Goal: Information Seeking & Learning: Learn about a topic

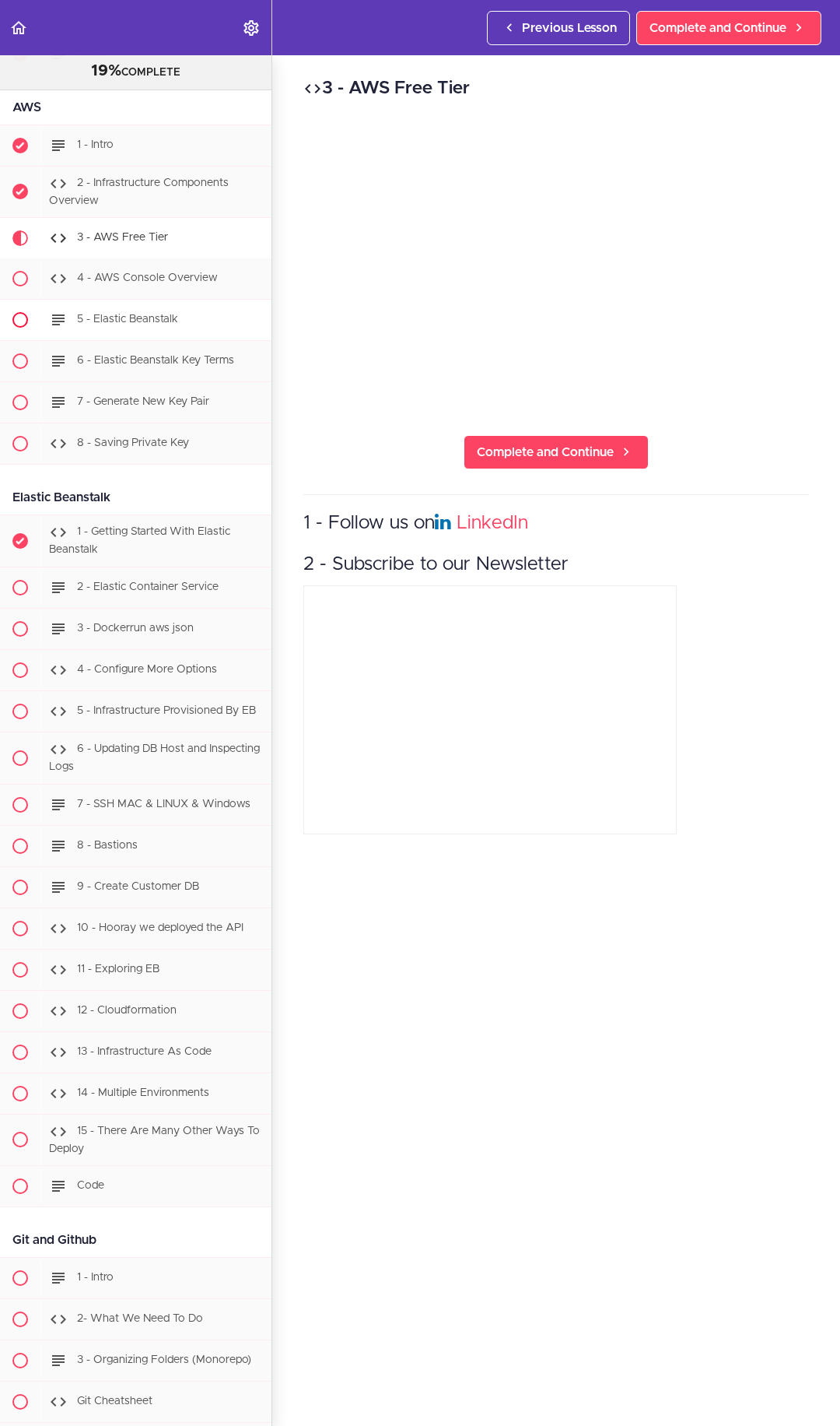
scroll to position [11534, 0]
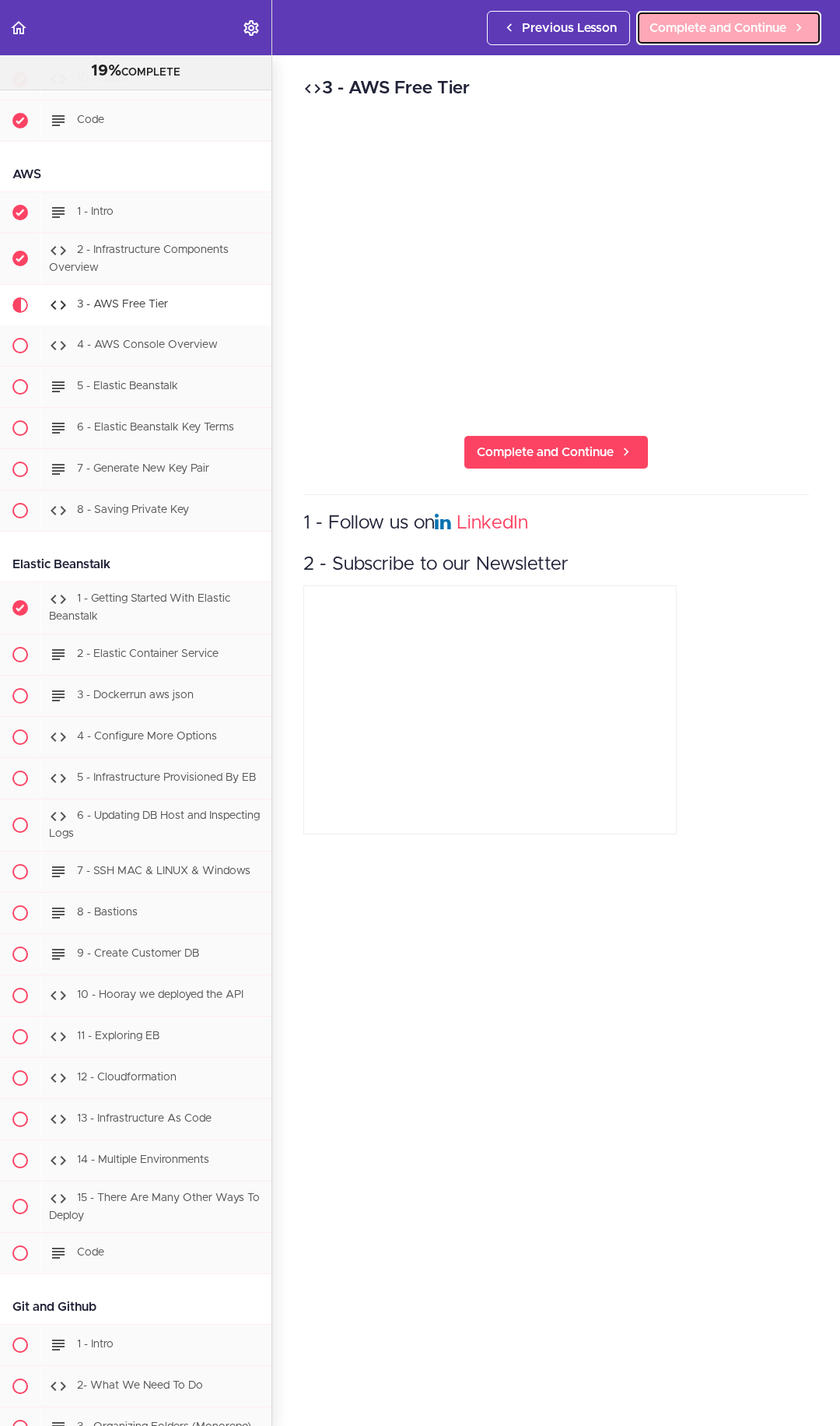
click at [705, 39] on link "Complete and Continue" at bounding box center [728, 28] width 185 height 34
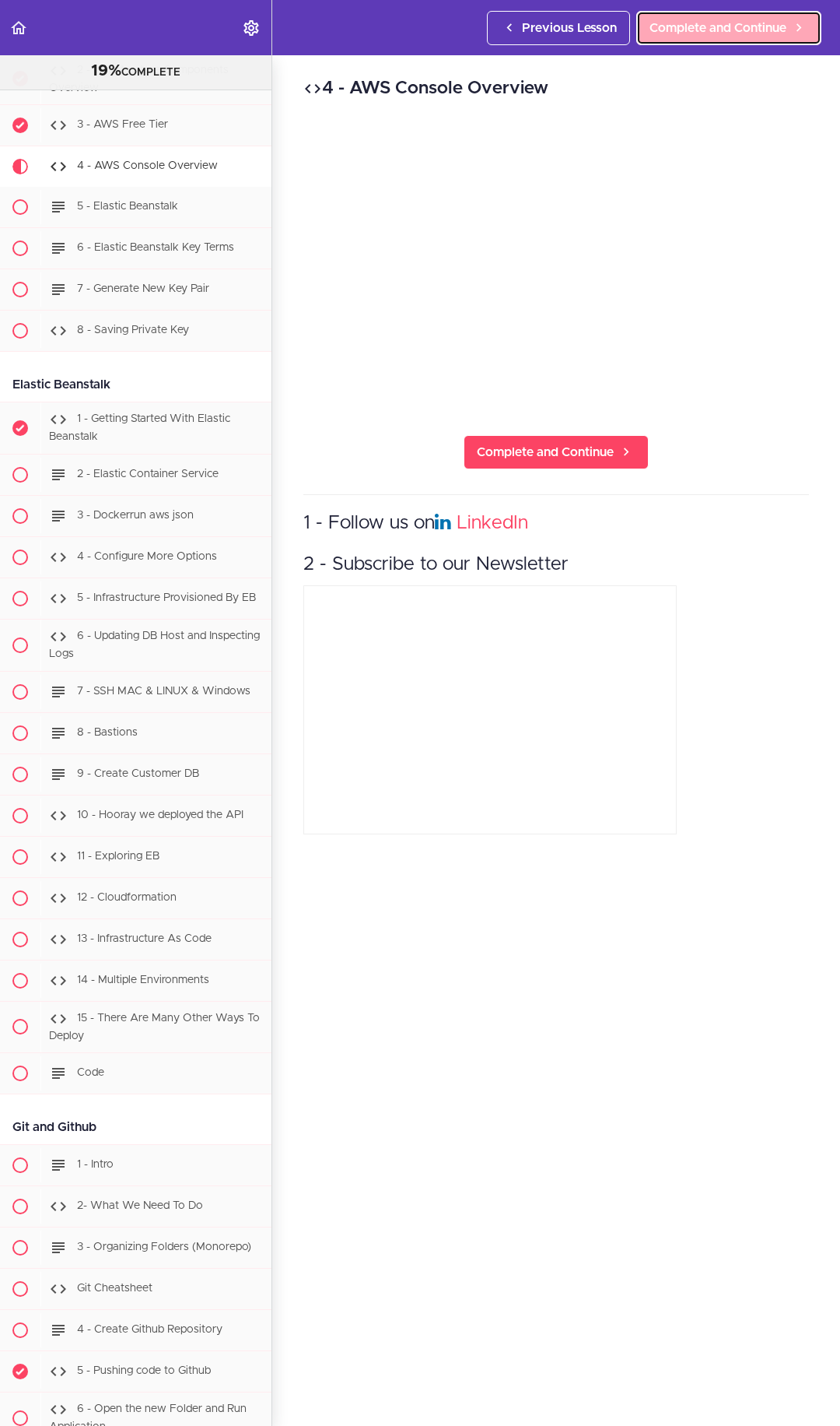
scroll to position [11769, 0]
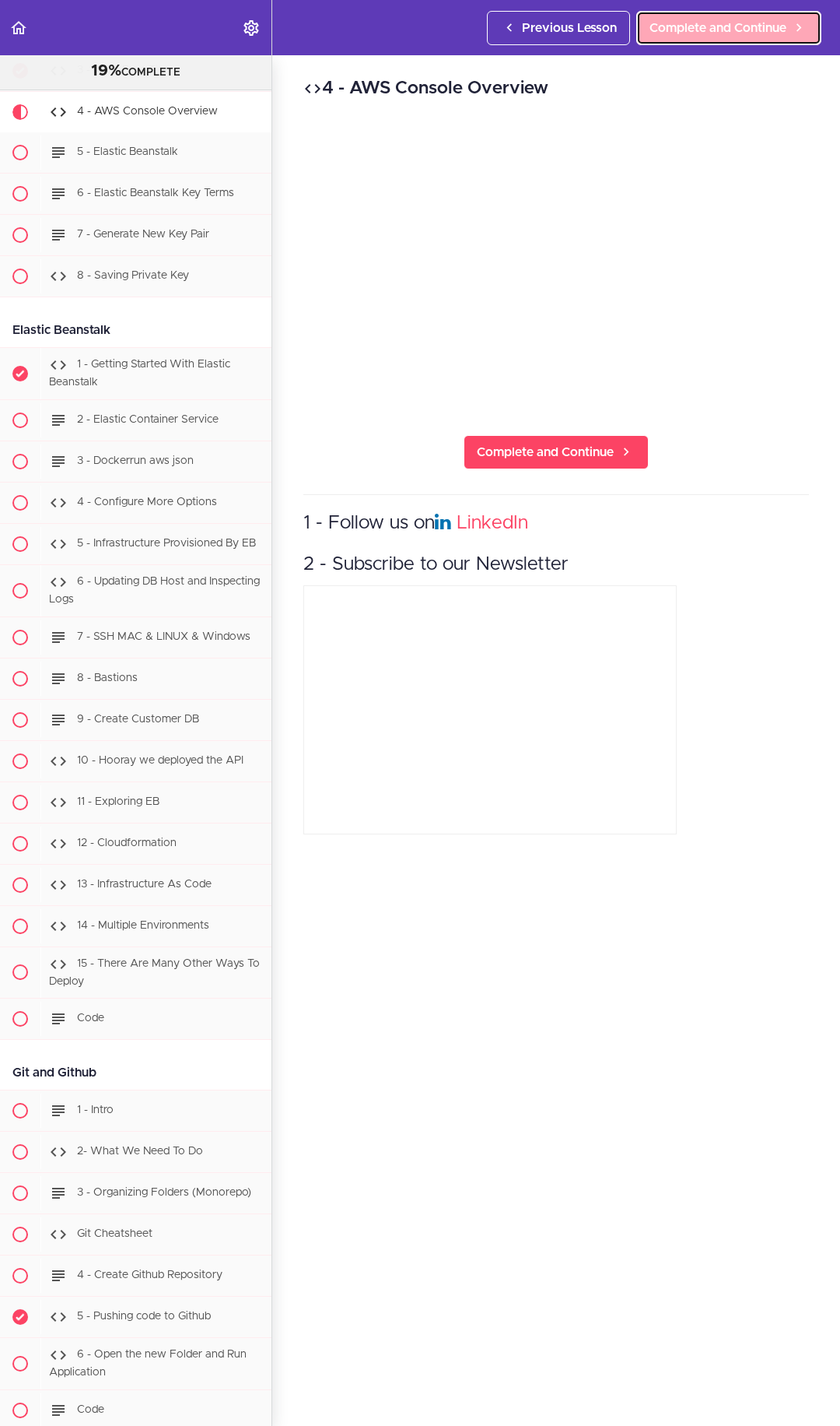
click at [754, 33] on span "Complete and Continue" at bounding box center [717, 28] width 137 height 19
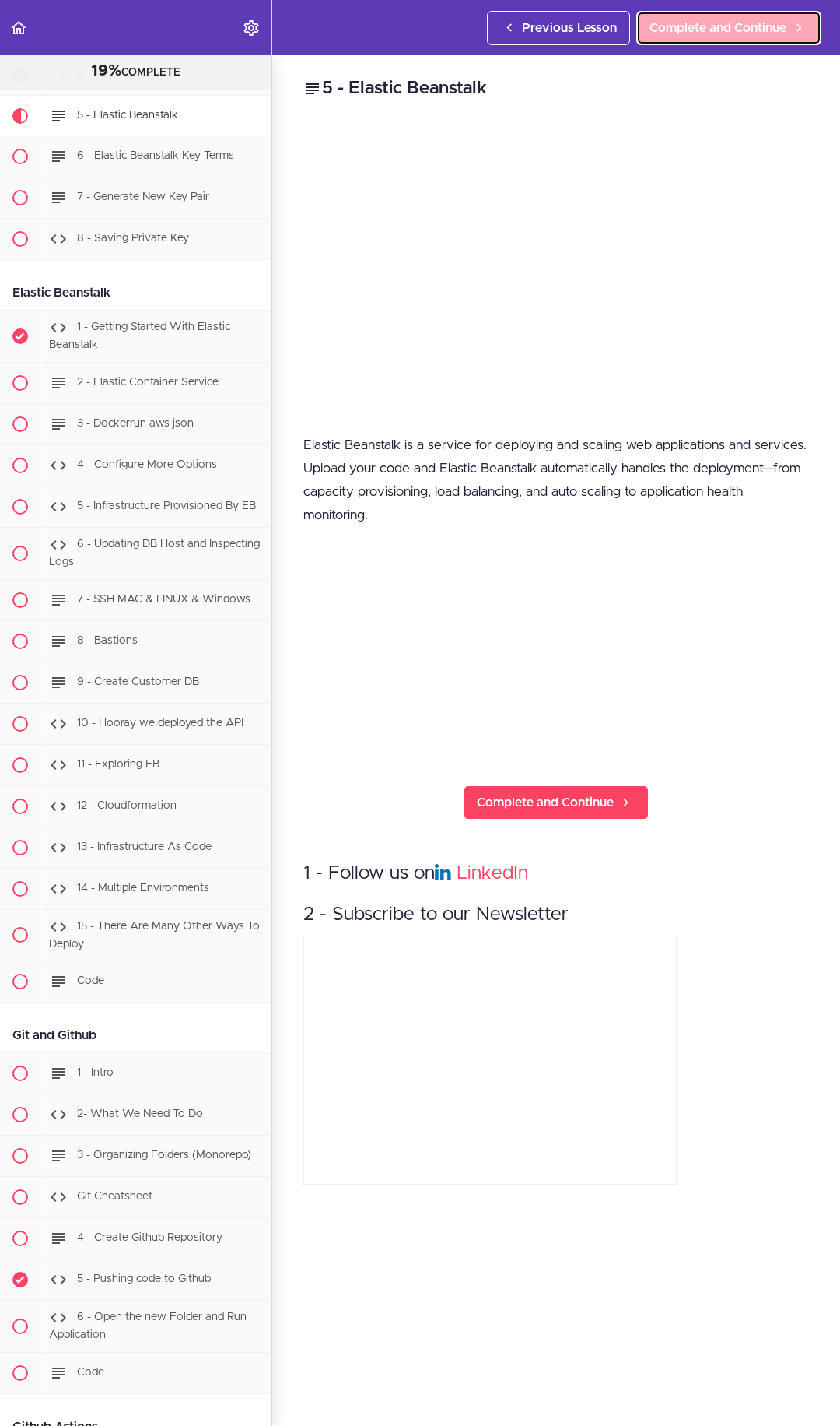
scroll to position [11810, 0]
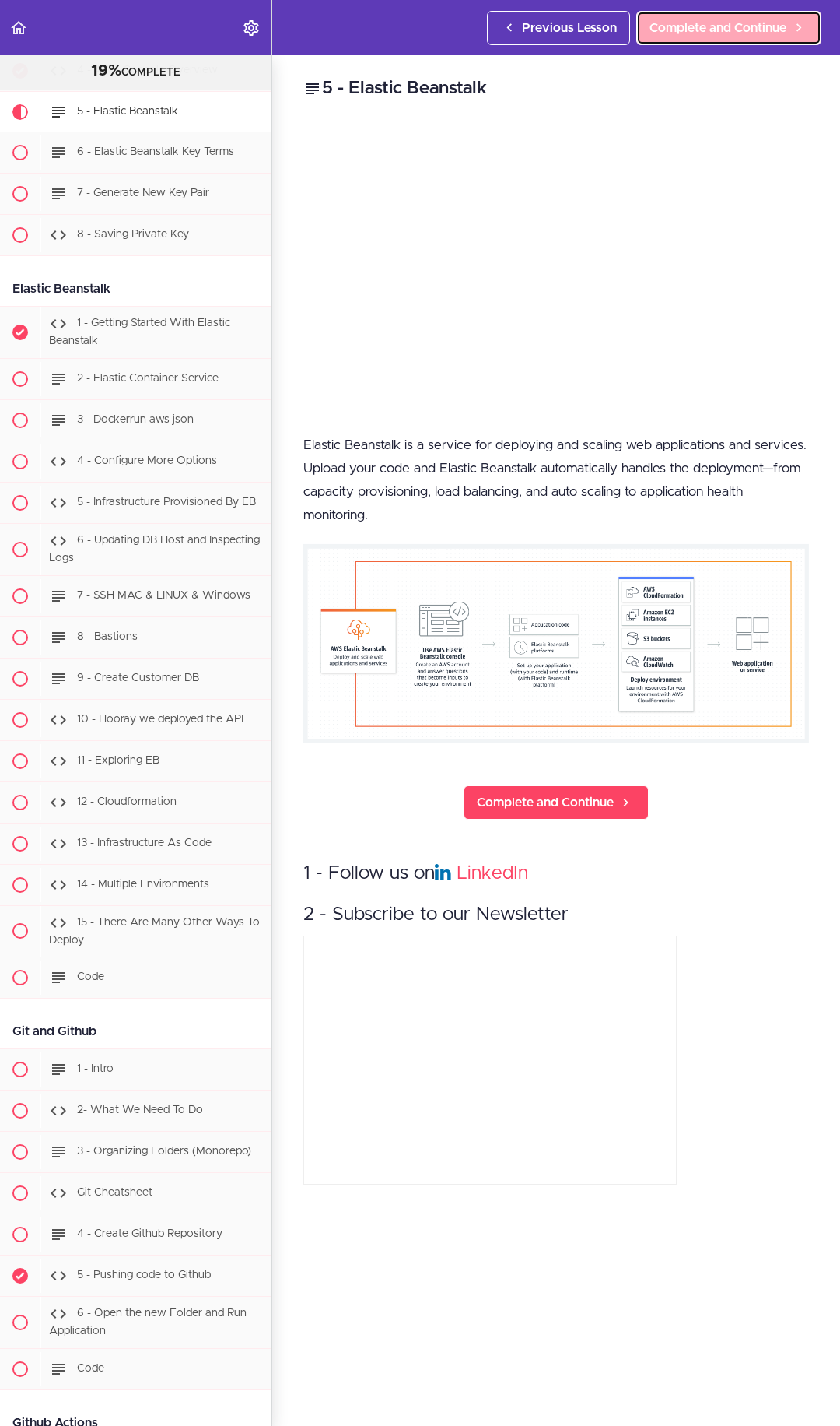
click at [705, 24] on span "Complete and Continue" at bounding box center [717, 28] width 137 height 19
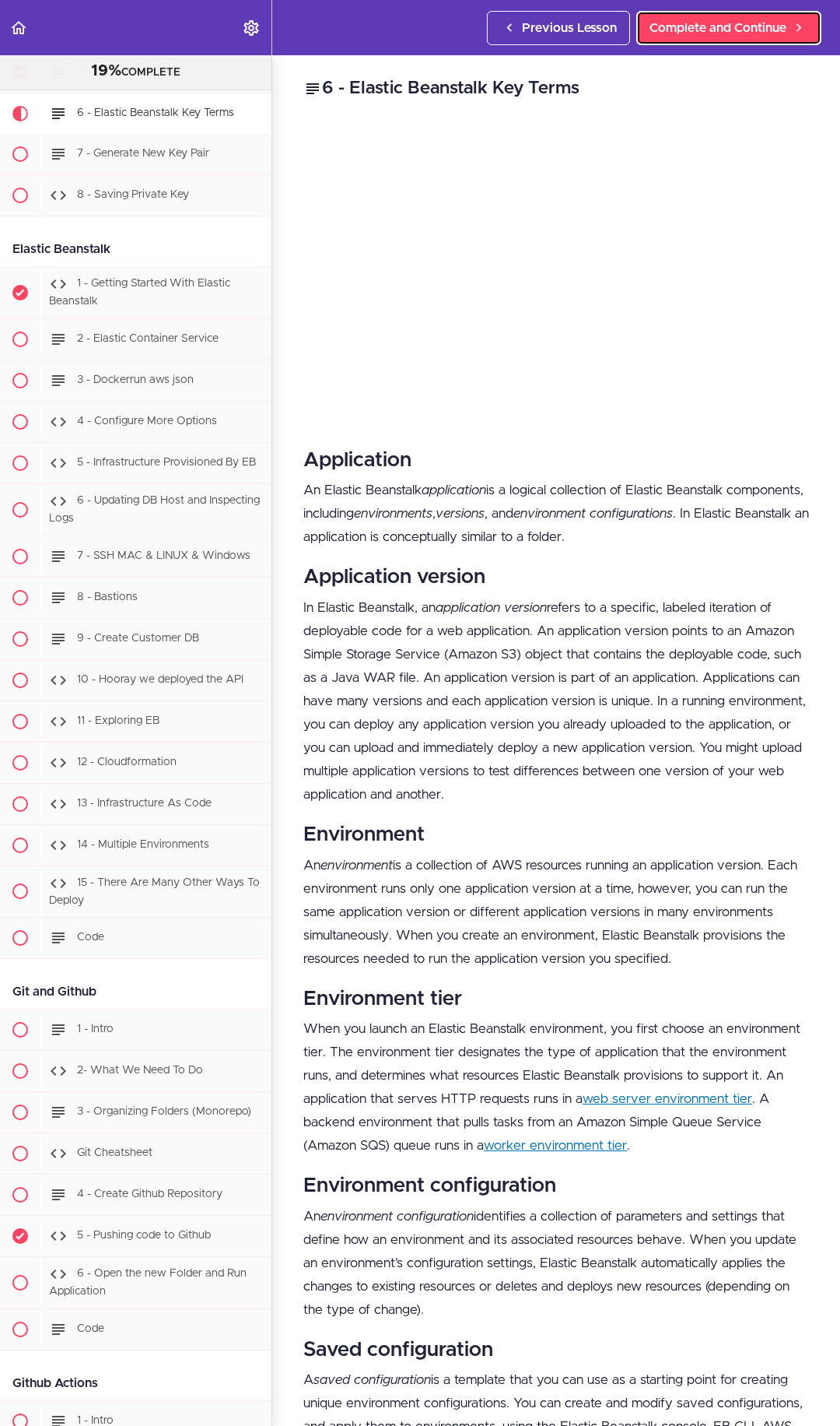
scroll to position [11851, 0]
click at [721, 26] on span "Complete and Continue" at bounding box center [717, 28] width 137 height 19
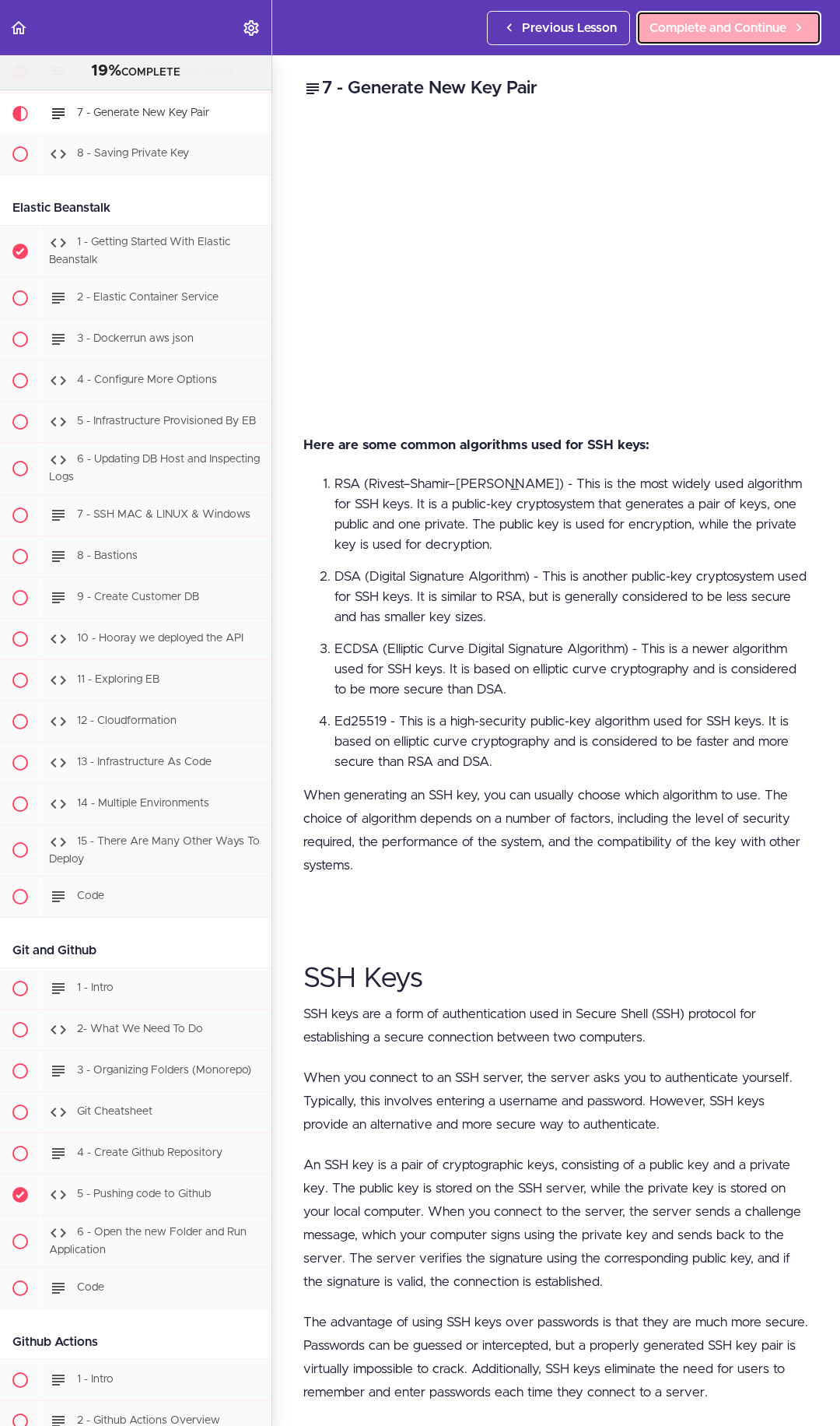
scroll to position [11892, 0]
